Goal: Task Accomplishment & Management: Manage account settings

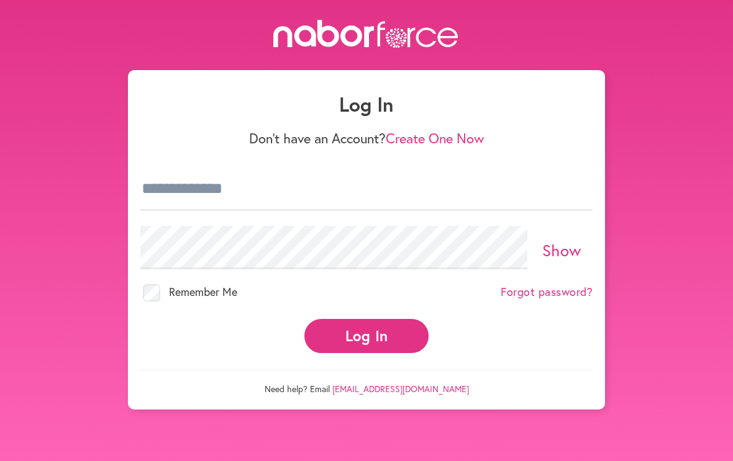
click at [357, 335] on button "Log In" at bounding box center [366, 336] width 124 height 34
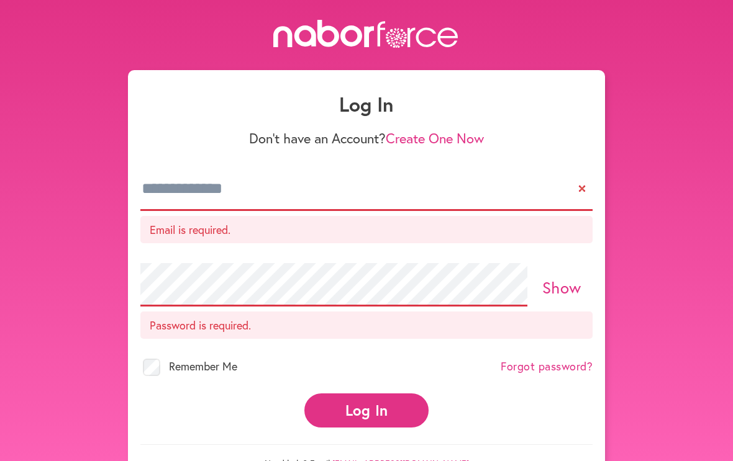
click at [230, 237] on p "Email is required." at bounding box center [366, 229] width 452 height 27
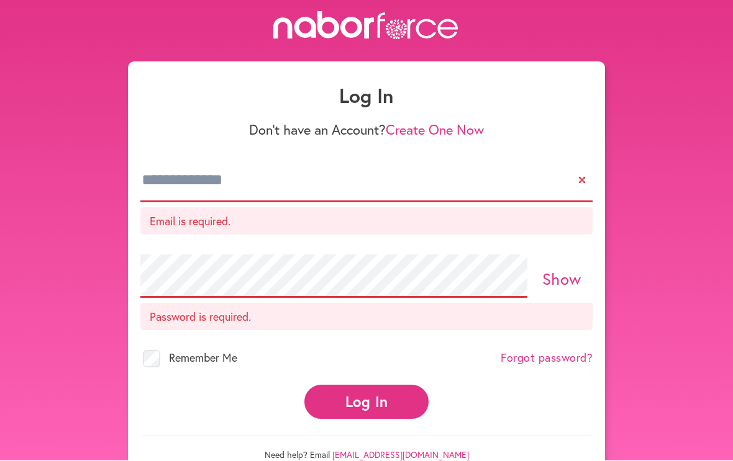
scroll to position [9, 0]
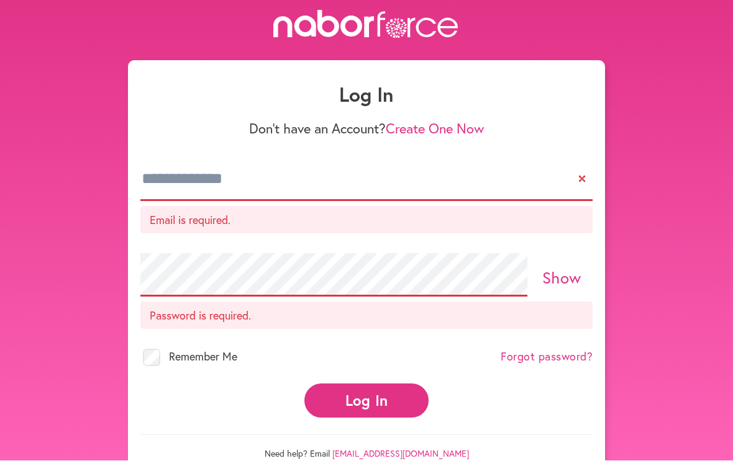
click at [196, 248] on div "Show Password is required." at bounding box center [366, 294] width 452 height 96
click at [182, 323] on p "Password is required." at bounding box center [366, 315] width 452 height 27
click at [576, 178] on input "email" at bounding box center [366, 179] width 452 height 43
click at [177, 182] on input "email" at bounding box center [366, 179] width 452 height 43
click at [171, 168] on input "email" at bounding box center [366, 179] width 452 height 43
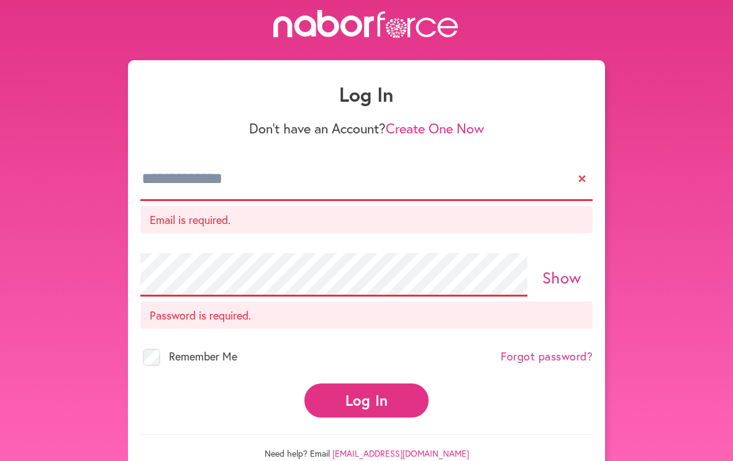
type input "**********"
click at [366, 384] on button "Log In" at bounding box center [366, 401] width 124 height 34
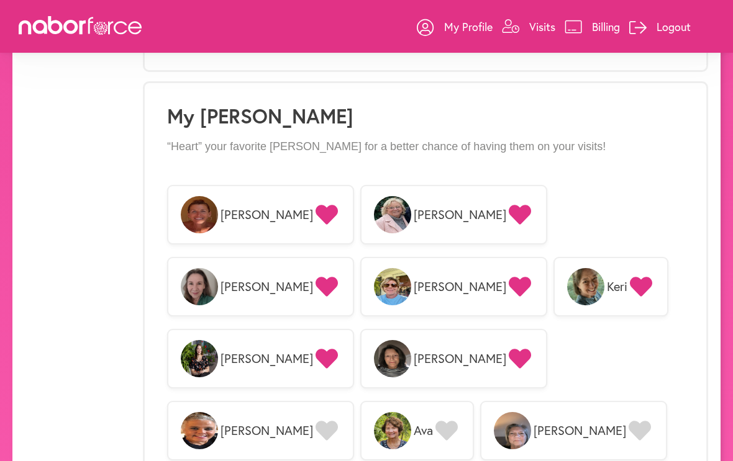
scroll to position [919, 0]
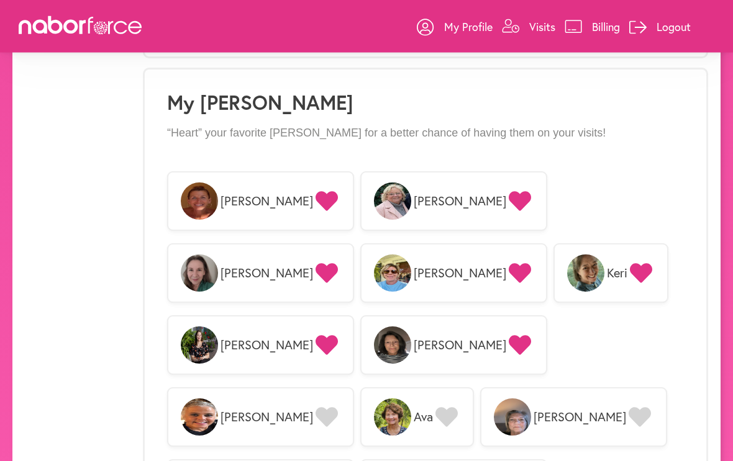
click at [374, 340] on img at bounding box center [392, 345] width 37 height 37
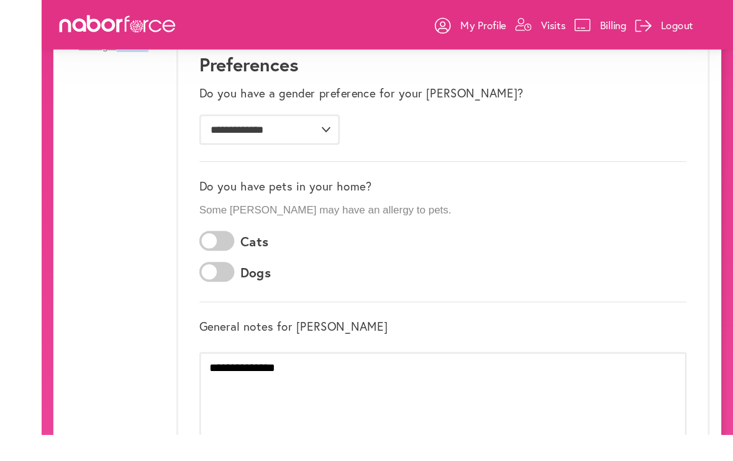
scroll to position [212, 0]
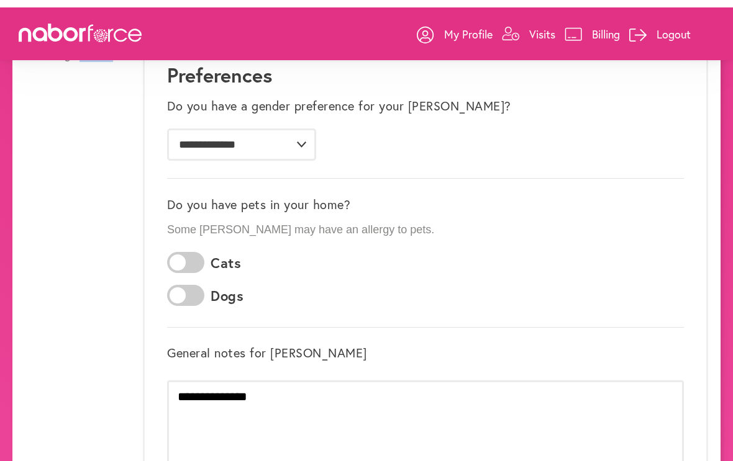
click at [664, 23] on link "Logout" at bounding box center [659, 26] width 61 height 37
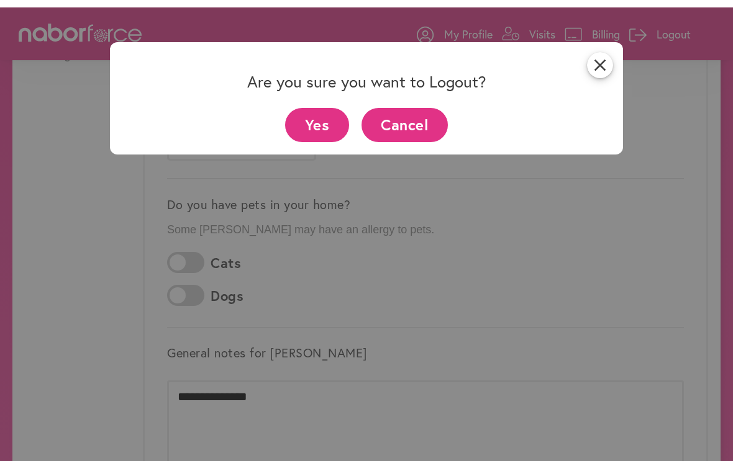
scroll to position [205, 0]
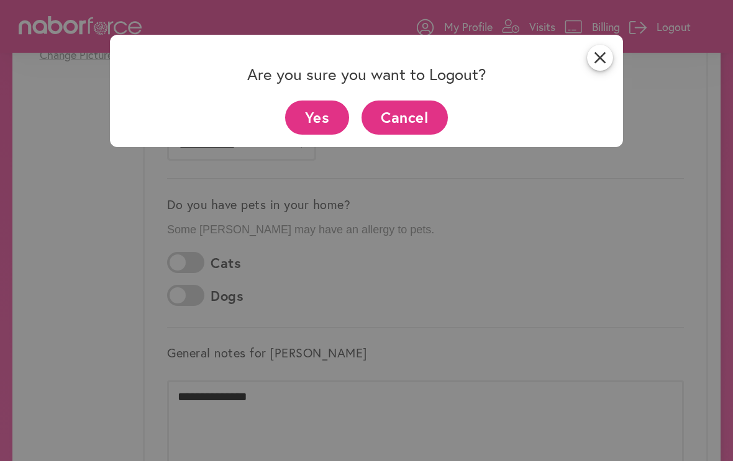
click at [410, 115] on button "Cancel" at bounding box center [404, 118] width 86 height 34
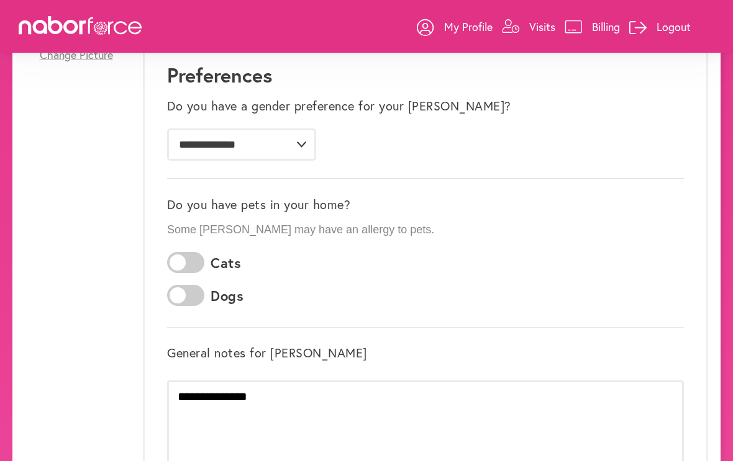
click at [661, 25] on p "Logout" at bounding box center [673, 26] width 34 height 15
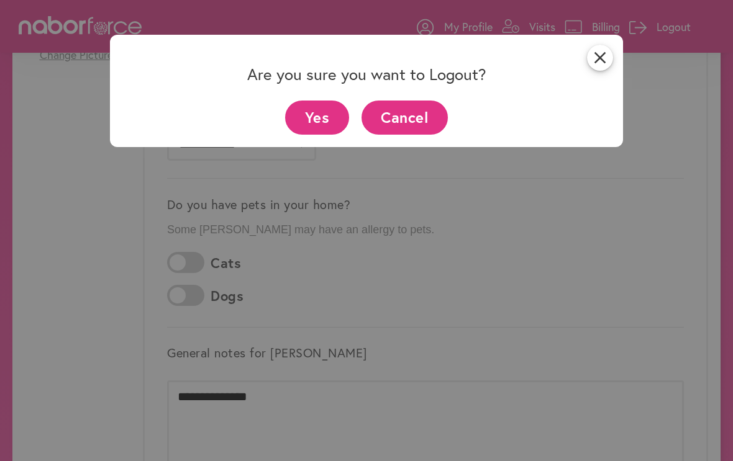
click at [324, 122] on button "Yes" at bounding box center [317, 118] width 64 height 34
